Goal: Task Accomplishment & Management: Use online tool/utility

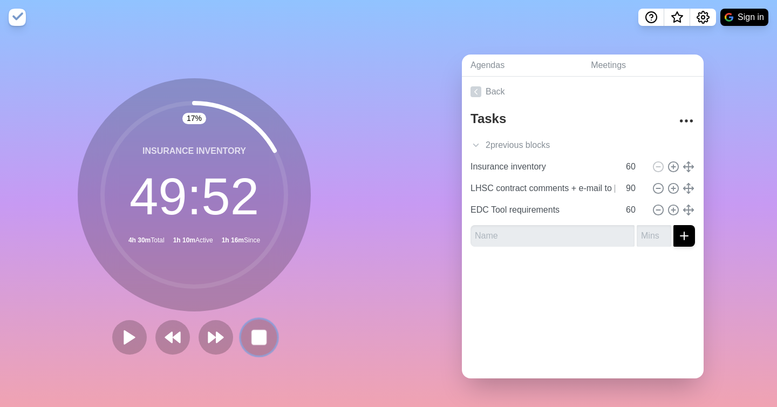
click at [252, 333] on rect at bounding box center [258, 336] width 13 height 13
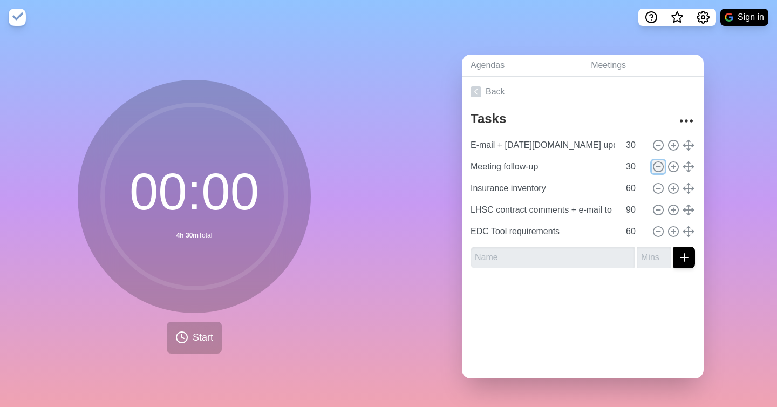
click at [657, 167] on icon at bounding box center [658, 167] width 12 height 12
type input "Insurance inventory"
type input "60"
type input "LHSC contract comments + e-mail to [PERSON_NAME]"
type input "90"
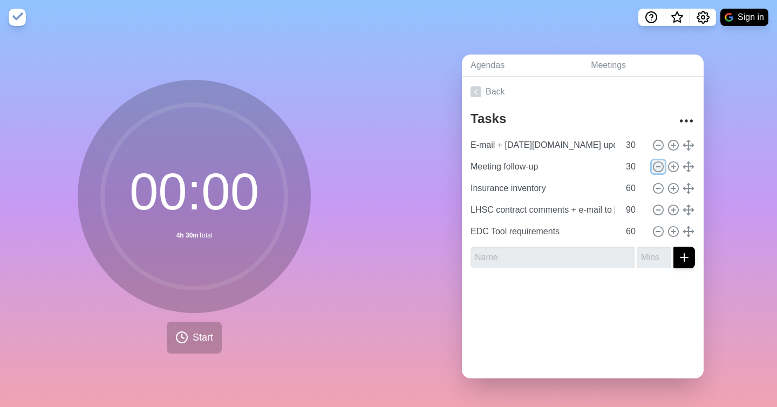
type input "EDC Tool requirements"
type input "60"
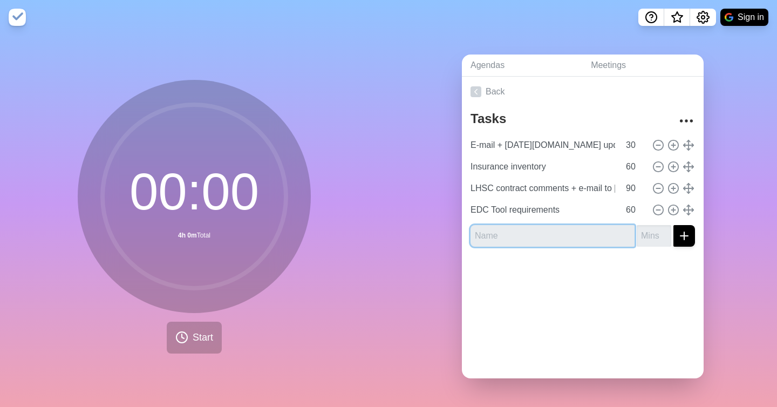
click at [556, 240] on input "text" at bounding box center [553, 236] width 164 height 22
type input "21 CFR part 11 research"
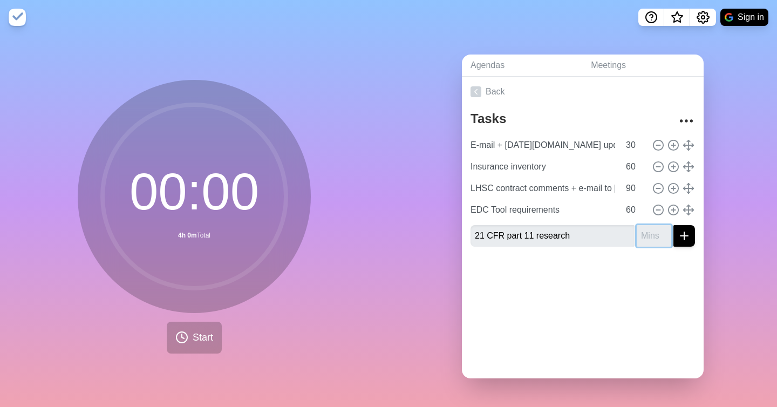
click at [643, 236] on input "number" at bounding box center [654, 236] width 35 height 22
type input "90"
click at [649, 268] on div at bounding box center [583, 276] width 242 height 43
click at [687, 230] on icon "submit" at bounding box center [684, 235] width 13 height 13
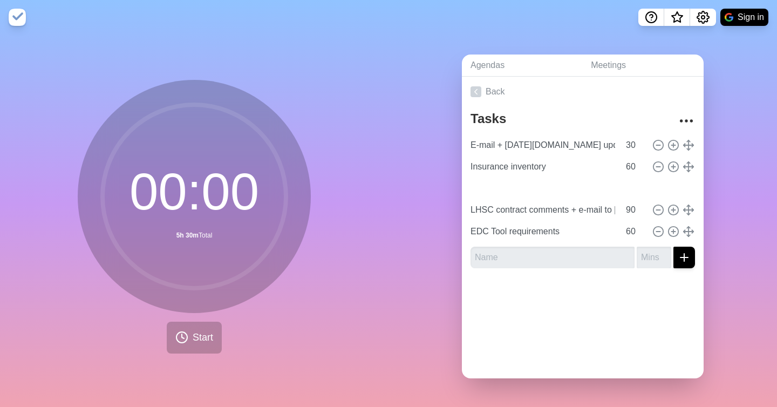
type input "21 CFR part 11 research"
type input "LHSC contract comments + e-mail to [PERSON_NAME]"
type input "90"
type input "EDC Tool requirements"
type input "60"
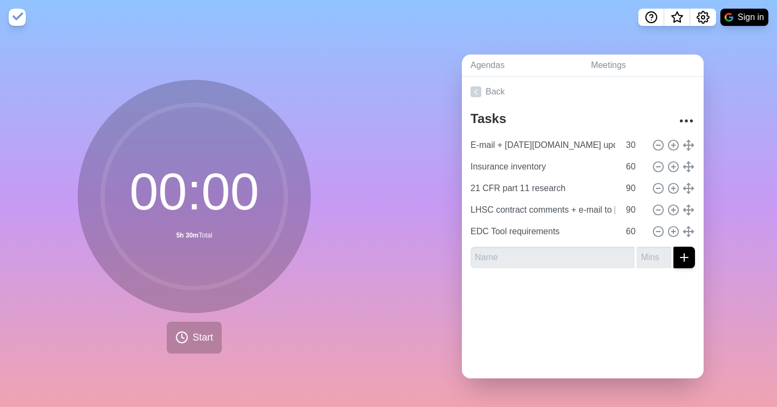
drag, startPoint x: 689, startPoint y: 232, endPoint x: 392, endPoint y: 406, distance: 344.2
click at [488, 255] on input "text" at bounding box center [553, 258] width 164 height 22
type input "Firmex data room folders"
click at [657, 259] on input "number" at bounding box center [654, 258] width 35 height 22
type input "30"
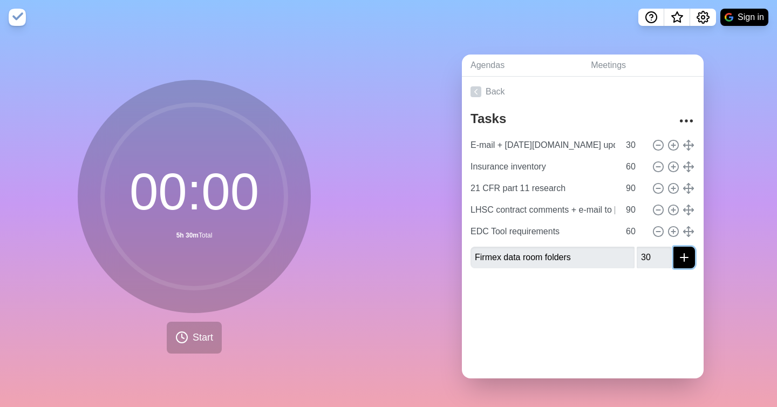
click at [691, 256] on button "submit" at bounding box center [684, 258] width 22 height 22
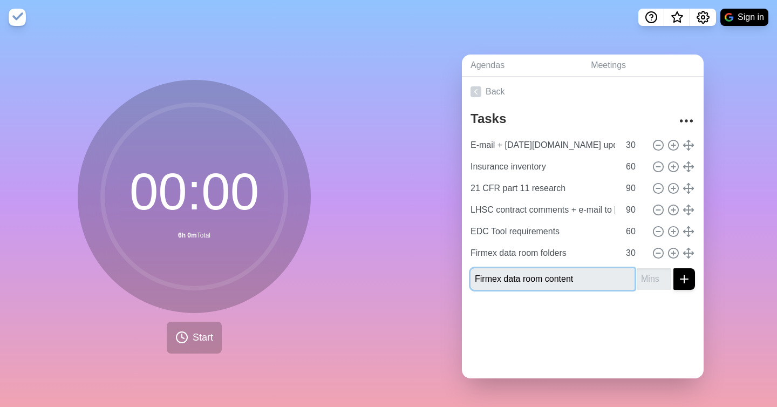
type input "Firmex data room content"
click at [653, 281] on input "number" at bounding box center [654, 279] width 35 height 22
type input "60"
click at [683, 284] on icon "submit" at bounding box center [684, 278] width 13 height 13
